Goal: Information Seeking & Learning: Learn about a topic

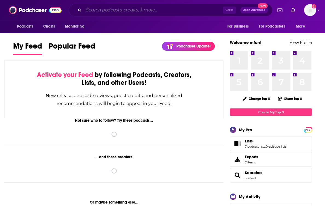
click at [137, 10] on input "Search podcasts, credits, & more..." at bounding box center [153, 10] width 139 height 9
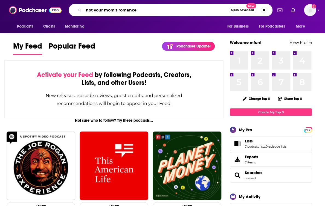
type input "not your mom's romance"
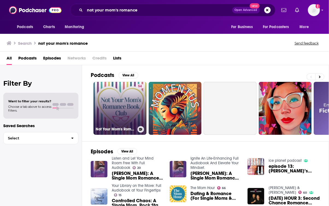
click at [133, 106] on link "54 Not Your Mom's Romance Book Club" at bounding box center [119, 108] width 53 height 53
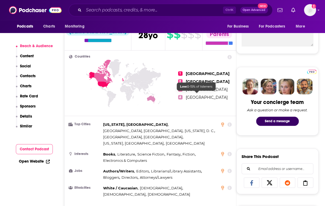
scroll to position [182, 0]
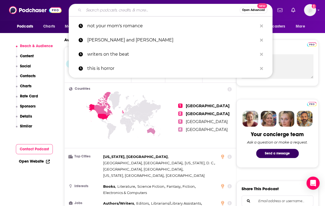
click at [169, 13] on input "Search podcasts, credits, & more..." at bounding box center [162, 10] width 156 height 9
click at [168, 13] on input "Search podcasts, credits, & more..." at bounding box center [162, 10] width 156 height 9
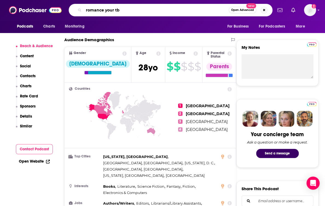
type input "romance your tbr"
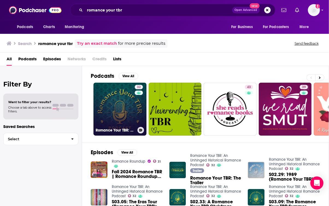
click at [99, 99] on link "32 Romance Your TBR: An Unhinged Historical Romance Podcast" at bounding box center [119, 109] width 53 height 53
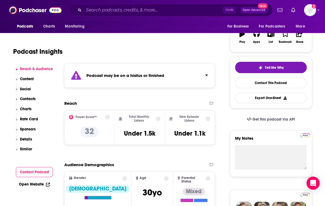
scroll to position [30, 0]
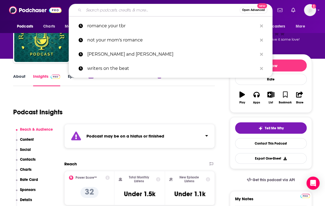
click at [110, 9] on input "Search podcasts, credits, & more..." at bounding box center [162, 10] width 156 height 9
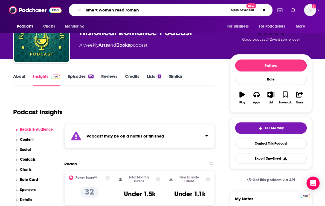
type input "smart women read romanc"
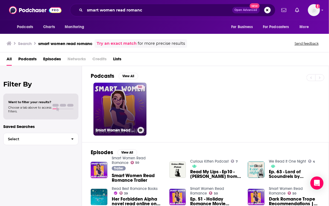
click at [111, 86] on link "50 Smart Women Read Romance" at bounding box center [119, 109] width 53 height 53
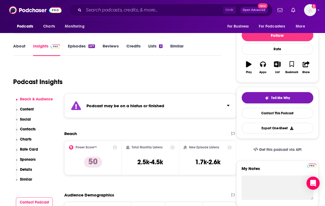
scroll to position [60, 0]
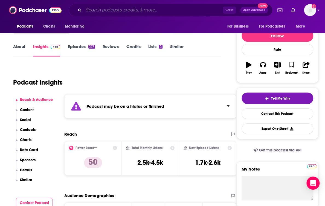
click at [135, 9] on input "Search podcasts, credits, & more..." at bounding box center [153, 10] width 139 height 9
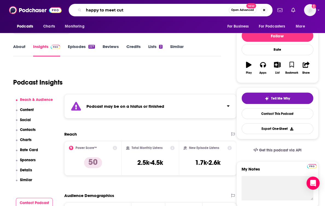
type input "happy to meet cute"
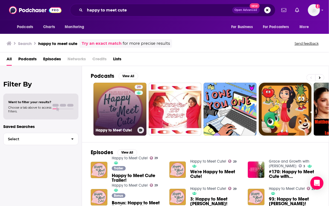
click at [111, 100] on link "29 Happy to Meet [PERSON_NAME]!" at bounding box center [119, 109] width 53 height 53
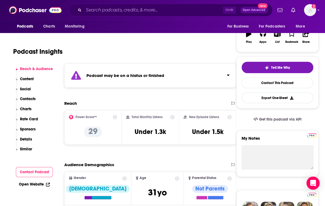
scroll to position [30, 0]
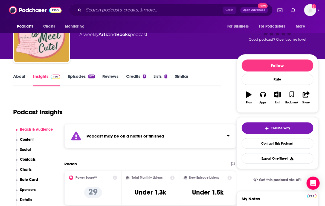
click at [109, 16] on div "Ctrl K Open Advanced New" at bounding box center [171, 10] width 204 height 13
click at [116, 13] on input "Search podcasts, credits, & more..." at bounding box center [153, 10] width 139 height 9
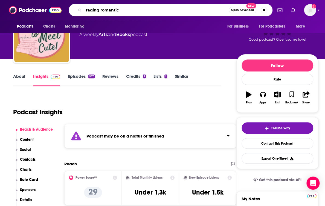
type input "raging romantics"
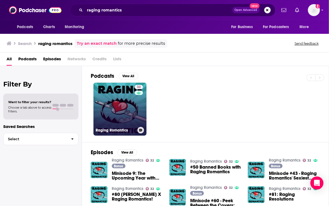
click at [112, 95] on link "32 Raging Romantics" at bounding box center [119, 109] width 53 height 53
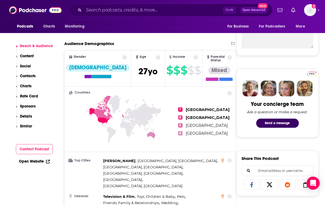
scroll to position [334, 0]
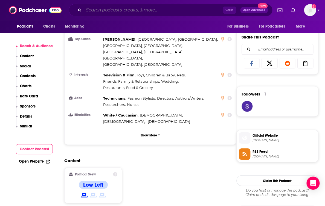
click at [131, 7] on input "Search podcasts, credits, & more..." at bounding box center [153, 10] width 139 height 9
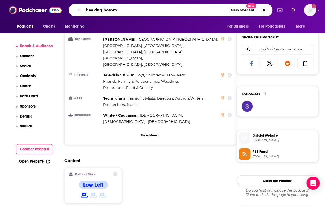
type input "heaving bosoms"
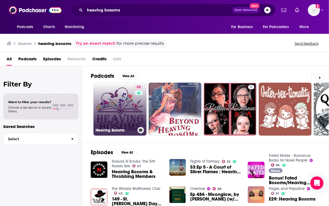
click at [139, 107] on div "63" at bounding box center [140, 106] width 10 height 42
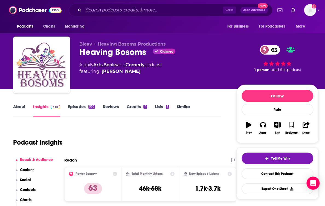
click at [106, 133] on div "Podcast Insights" at bounding box center [114, 139] width 203 height 28
